Goal: Find specific page/section: Find specific page/section

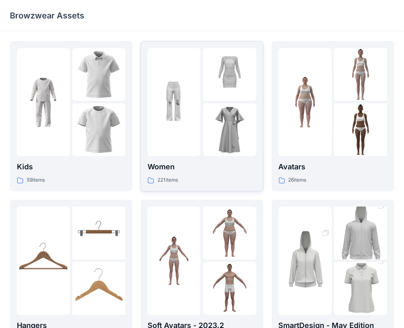
click at [200, 181] on div "221 items" at bounding box center [201, 180] width 108 height 9
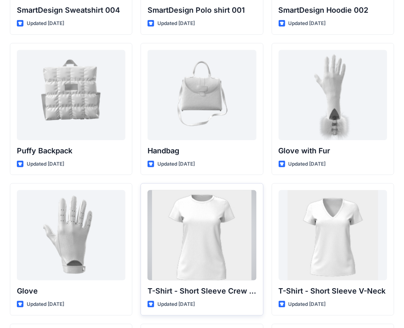
scroll to position [6439, 0]
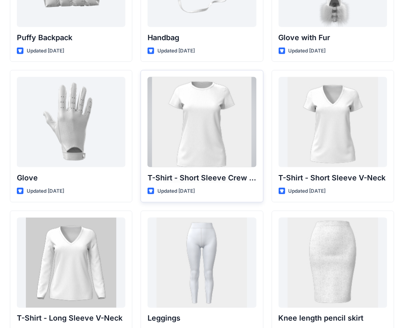
click at [200, 130] on div at bounding box center [201, 122] width 108 height 90
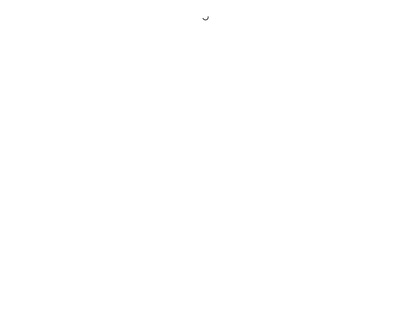
click at [200, 130] on div at bounding box center [205, 164] width 411 height 328
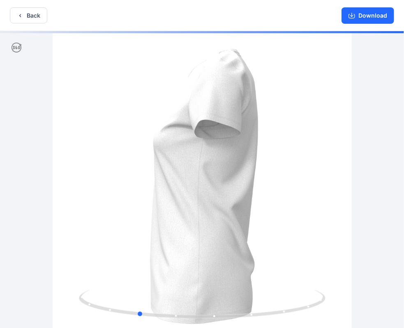
drag, startPoint x: 268, startPoint y: 269, endPoint x: 204, endPoint y: 276, distance: 64.4
click at [204, 276] on div at bounding box center [202, 180] width 404 height 299
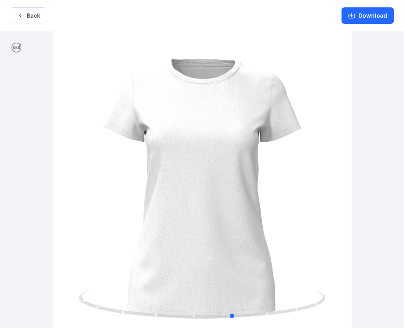
drag, startPoint x: 232, startPoint y: 271, endPoint x: 57, endPoint y: 193, distance: 190.7
click at [80, 264] on div at bounding box center [202, 180] width 404 height 299
click at [21, 15] on icon "button" at bounding box center [20, 15] width 7 height 7
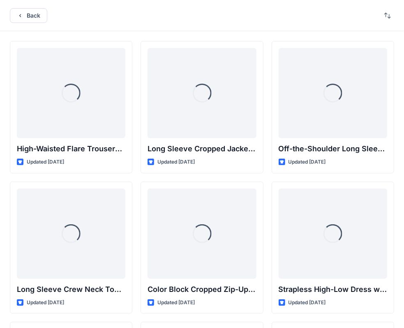
scroll to position [6439, 0]
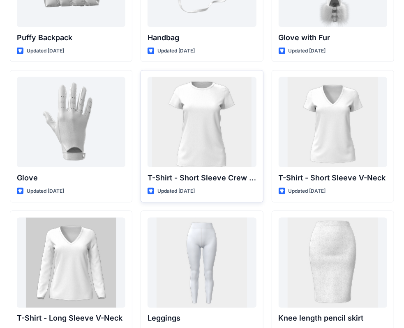
click at [260, 109] on div "T-Shirt - Short Sleeve Crew Neck Updated 2 years ago" at bounding box center [201, 136] width 122 height 133
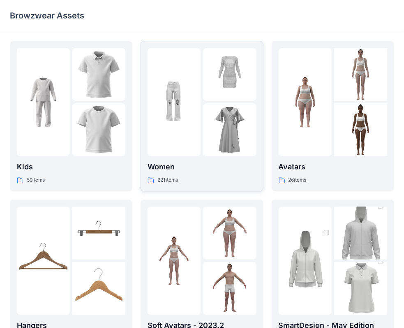
click at [165, 114] on img at bounding box center [173, 102] width 53 height 53
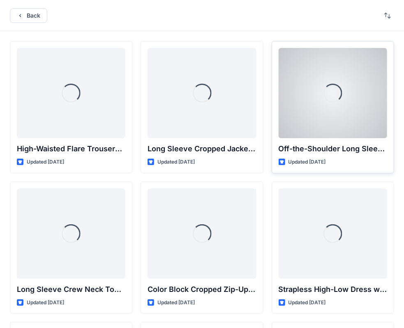
scroll to position [94, 0]
